Goal: Transaction & Acquisition: Purchase product/service

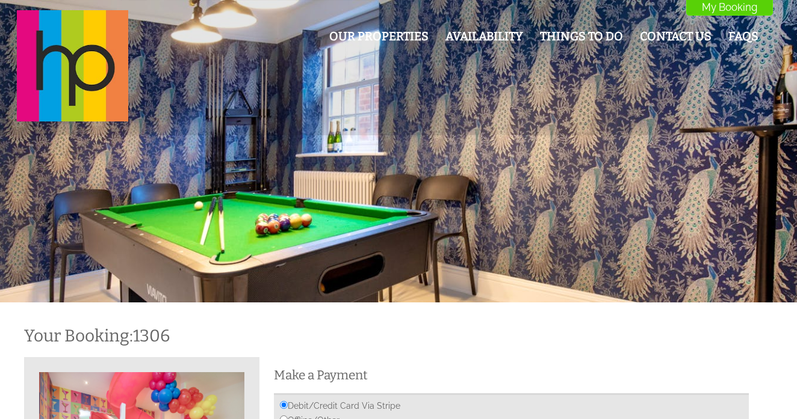
scroll to position [315, 0]
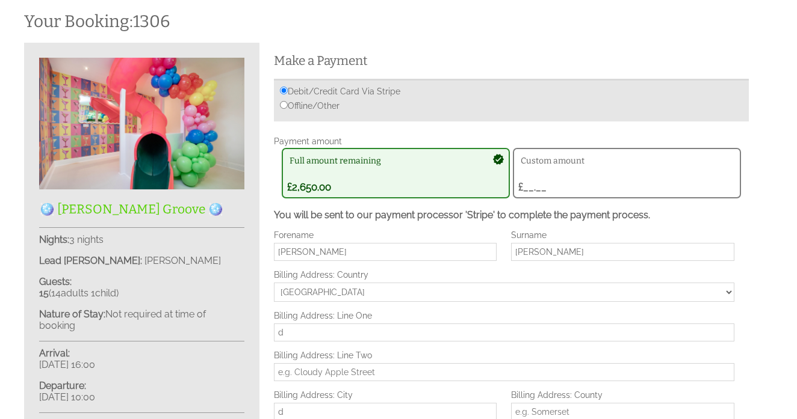
click at [538, 185] on div "Custom amount £__.__ £" at bounding box center [620, 173] width 205 height 40
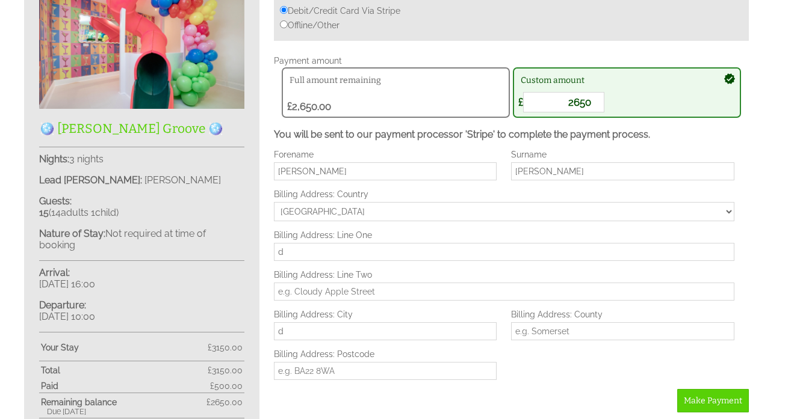
scroll to position [396, 0]
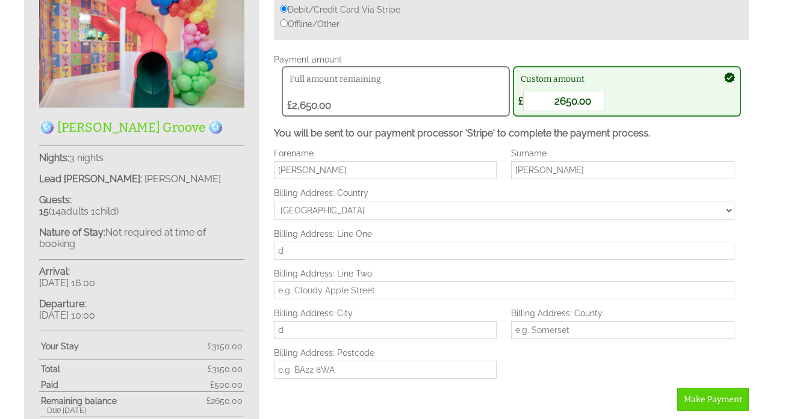
type input "2650.00"
click at [601, 363] on div "Forename [PERSON_NAME] Surname [PERSON_NAME] Email [EMAIL_ADDRESS][DOMAIN_NAME]…" at bounding box center [504, 268] width 475 height 239
type input "[STREET_ADDRESS]"
type input "Weymouth"
type input "[GEOGRAPHIC_DATA]"
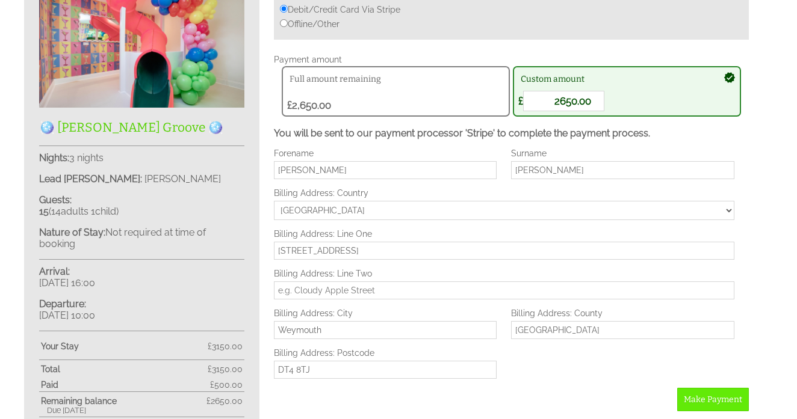
type input "DT4 8TJ"
click at [725, 395] on span "Make Payment" at bounding box center [712, 400] width 58 height 10
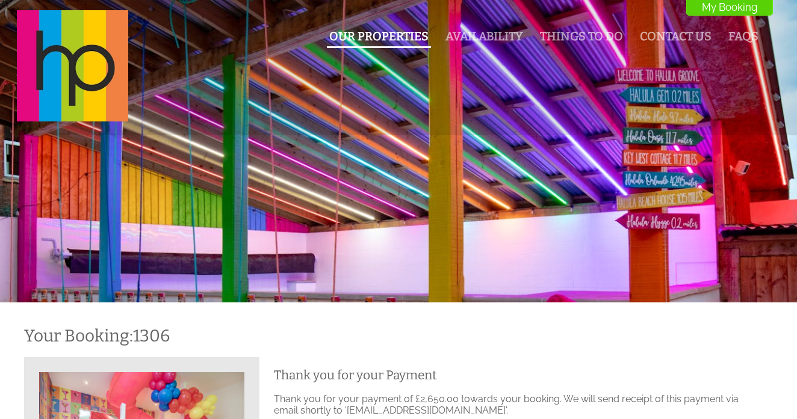
click at [370, 34] on link "Our Properties" at bounding box center [378, 36] width 99 height 14
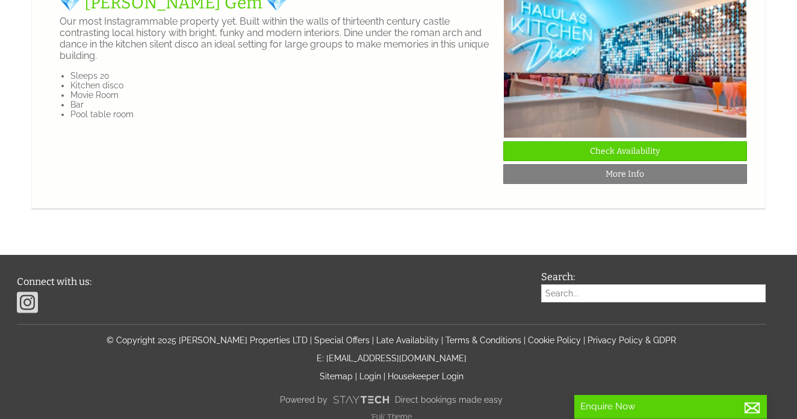
scroll to position [1904, 0]
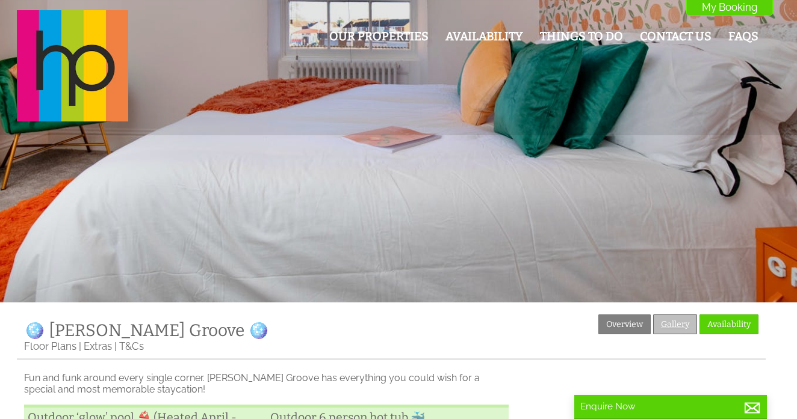
click at [673, 325] on link "Gallery" at bounding box center [675, 325] width 44 height 20
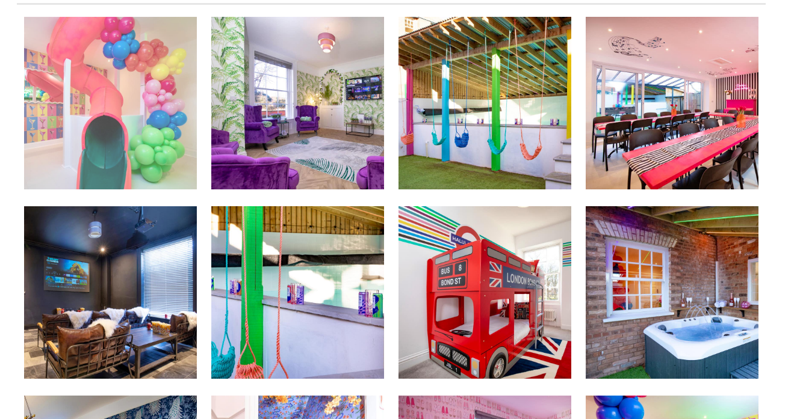
scroll to position [359, 0]
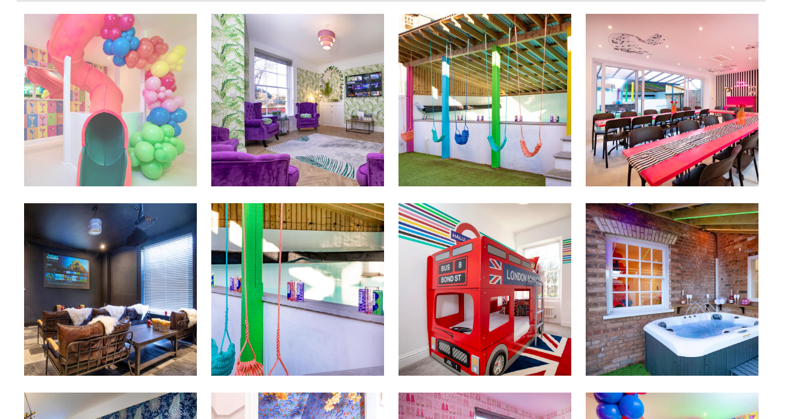
click at [94, 114] on img at bounding box center [110, 100] width 173 height 173
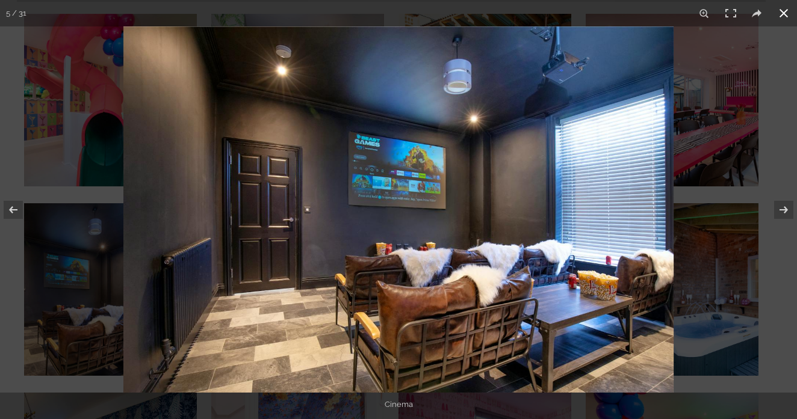
click at [783, 11] on button at bounding box center [783, 13] width 26 height 26
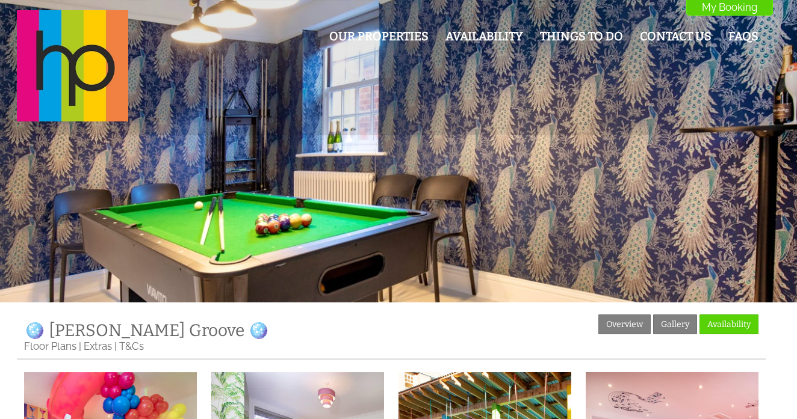
scroll to position [0, 0]
click at [582, 35] on link "Things To Do" at bounding box center [581, 36] width 83 height 14
